Goal: Navigation & Orientation: Find specific page/section

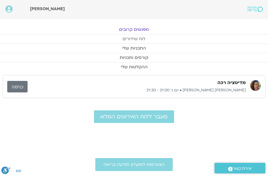
click at [137, 38] on link "לוח שידורים" at bounding box center [134, 38] width 268 height 9
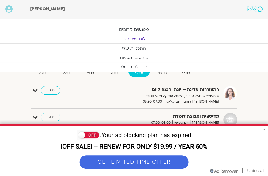
click at [137, 39] on link "לוח שידורים" at bounding box center [134, 38] width 268 height 9
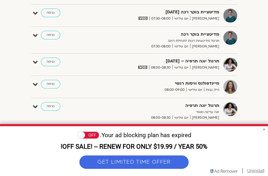
scroll to position [80, 0]
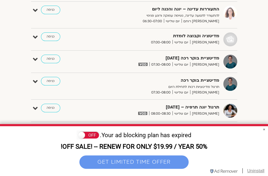
click at [164, 163] on button "GET LIMITED TIME OFFER" at bounding box center [133, 161] width 109 height 13
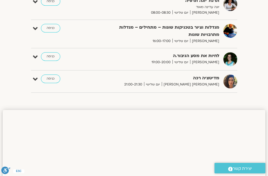
scroll to position [241, 0]
